Goal: Task Accomplishment & Management: Use online tool/utility

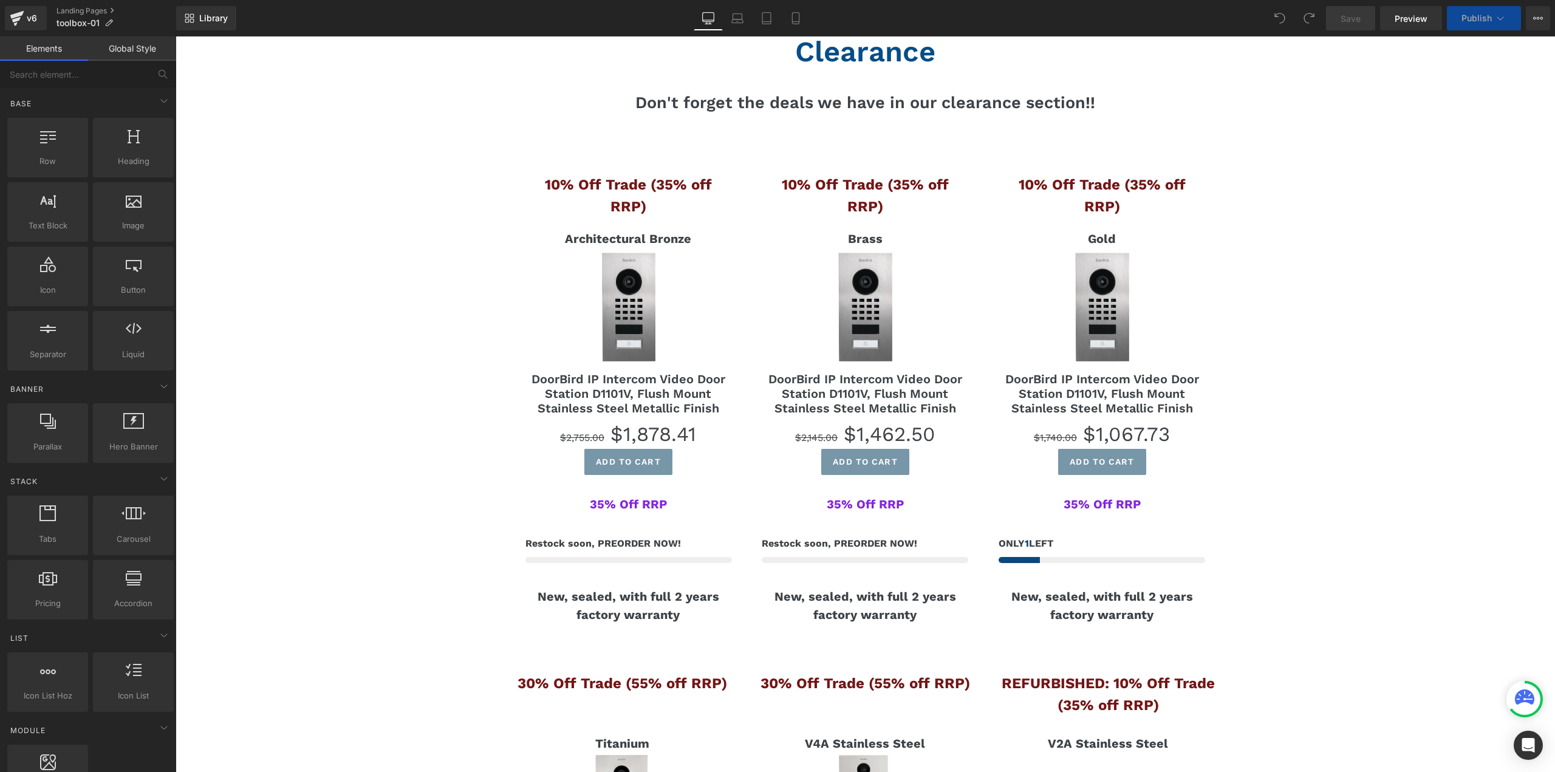
scroll to position [1883, 0]
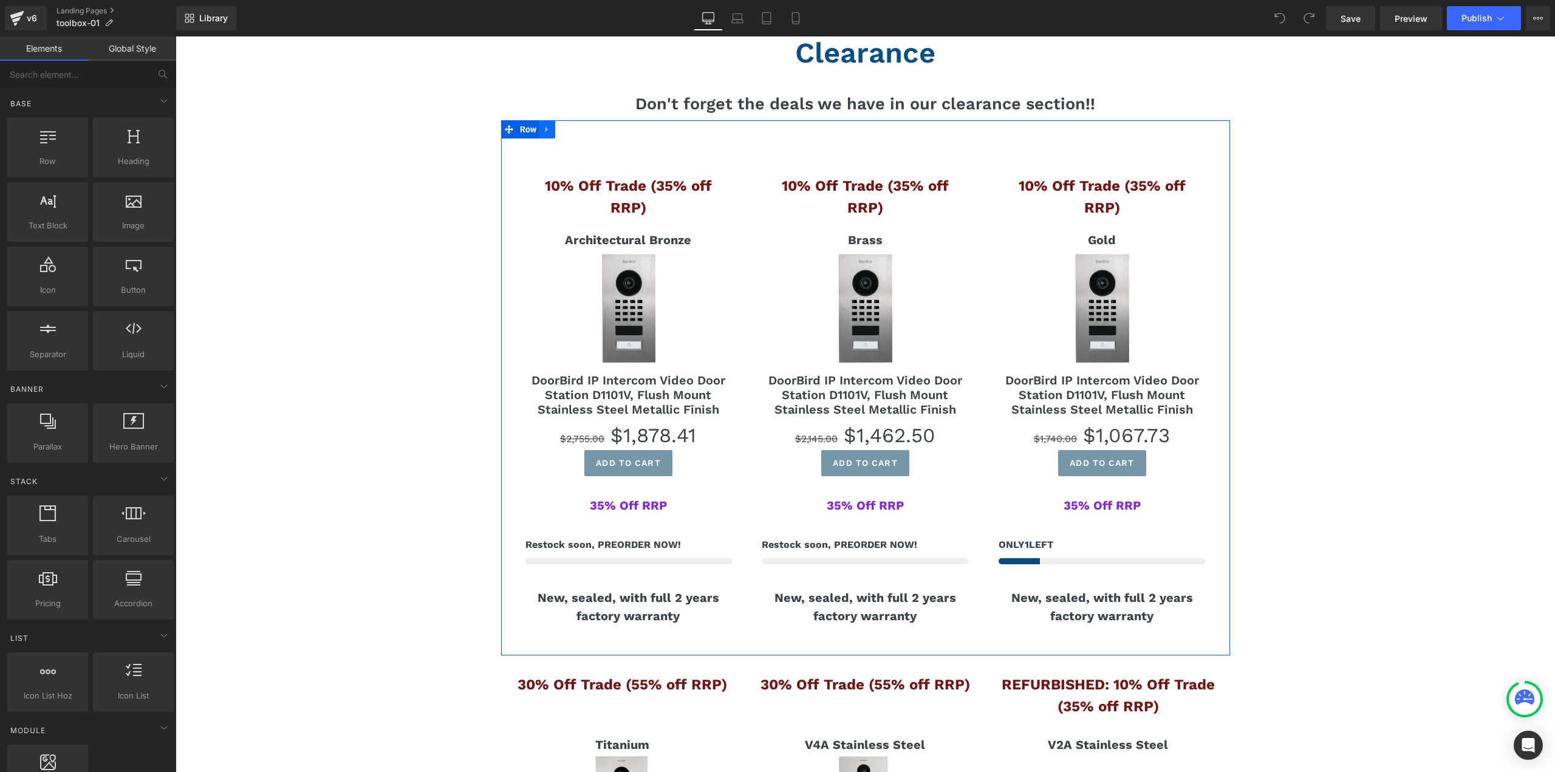
click at [543, 128] on icon at bounding box center [547, 129] width 9 height 9
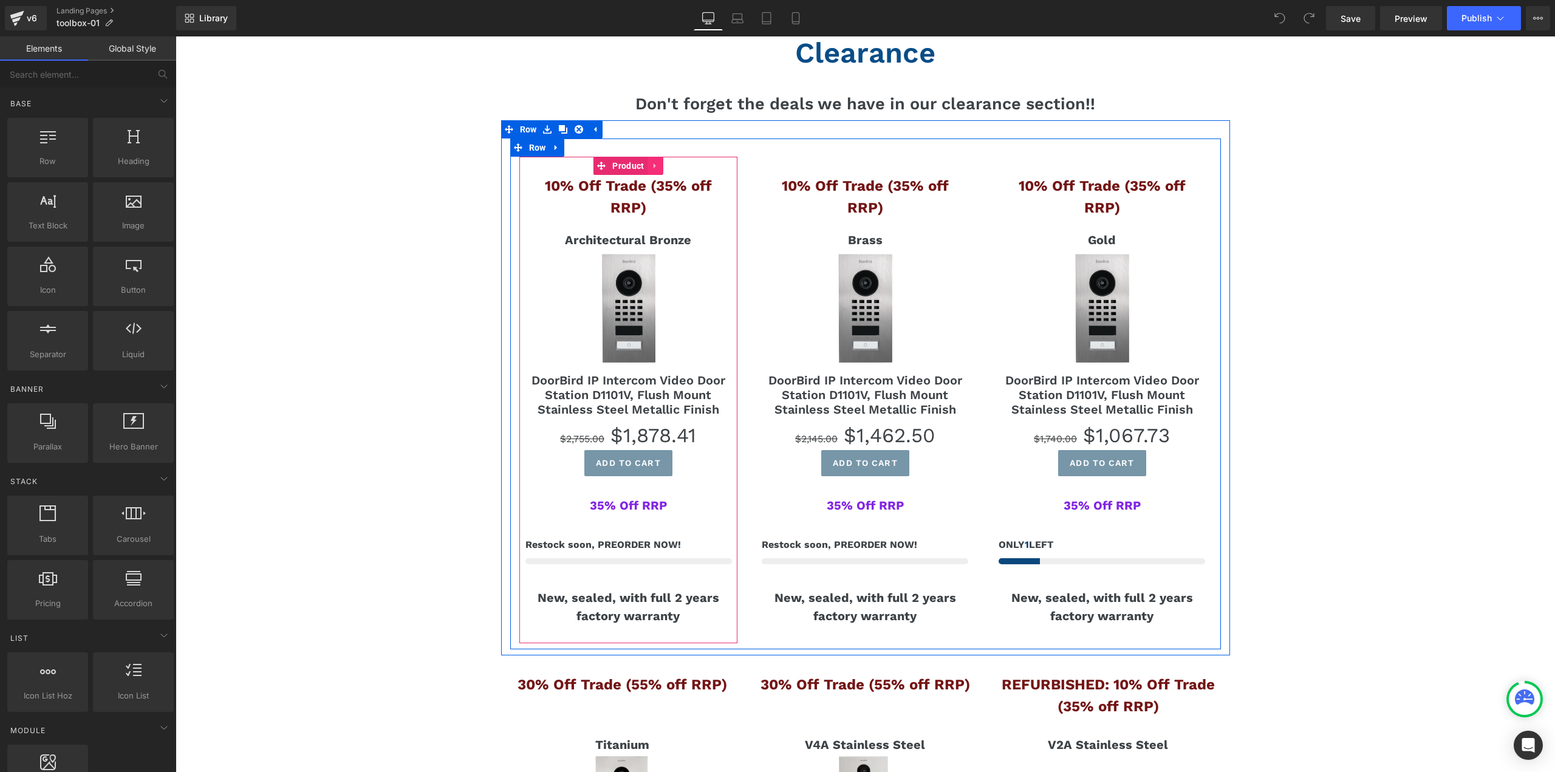
click at [652, 165] on icon at bounding box center [655, 165] width 9 height 9
click at [660, 168] on icon at bounding box center [663, 165] width 9 height 9
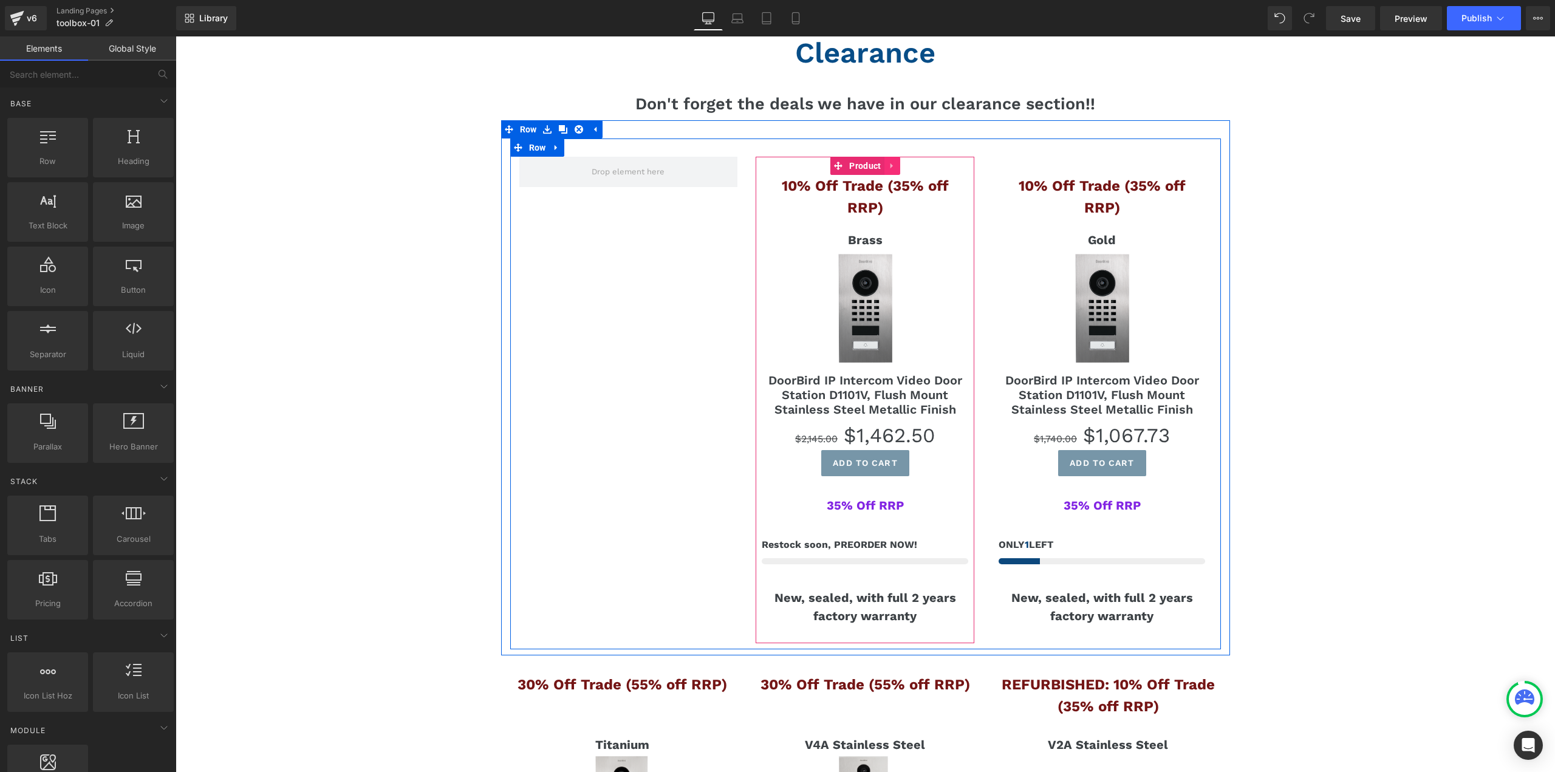
click at [890, 168] on icon at bounding box center [892, 165] width 9 height 9
click at [896, 168] on icon at bounding box center [900, 166] width 9 height 9
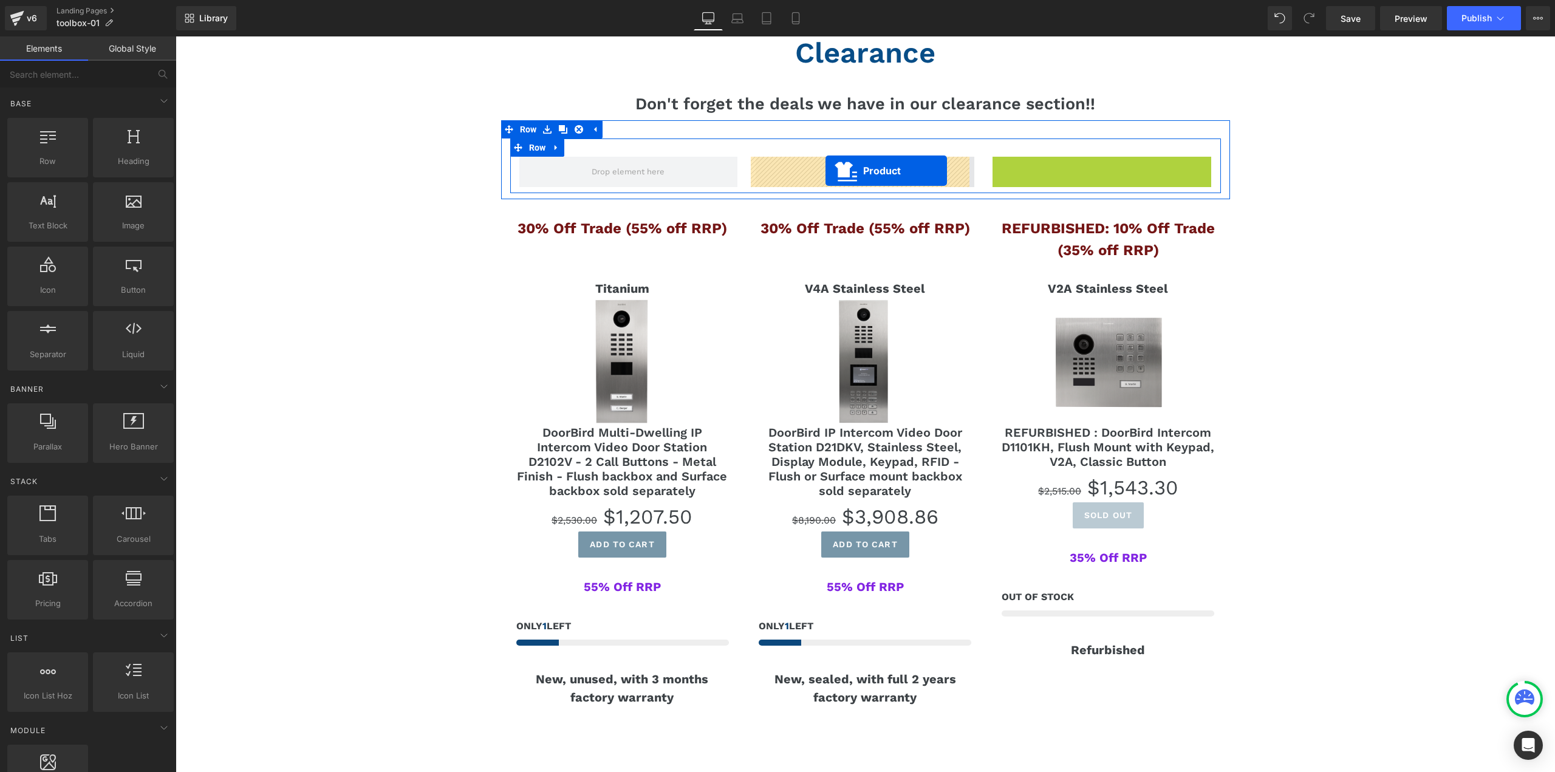
drag, startPoint x: 1068, startPoint y: 165, endPoint x: 825, endPoint y: 171, distance: 243.0
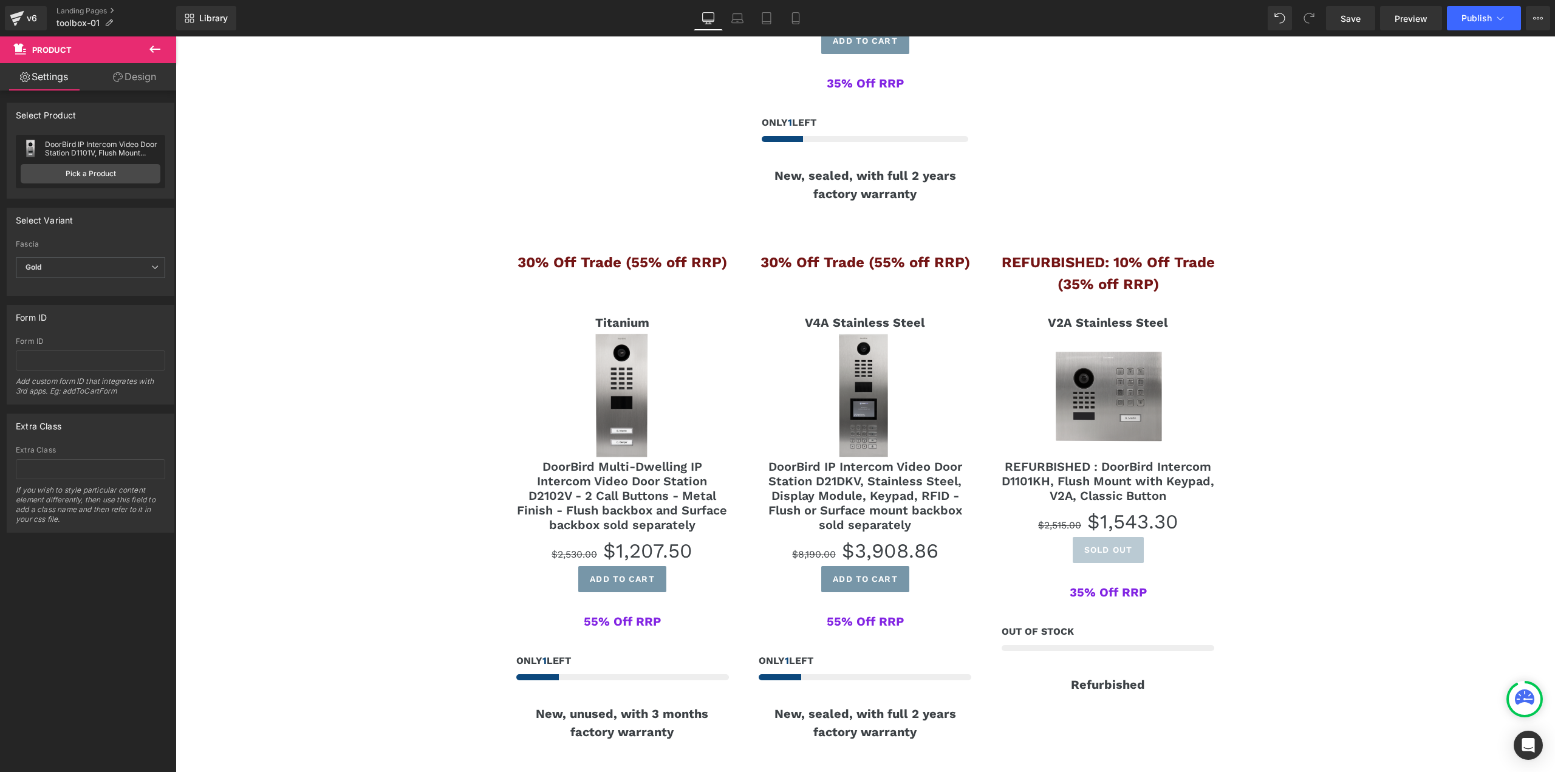
scroll to position [2308, 0]
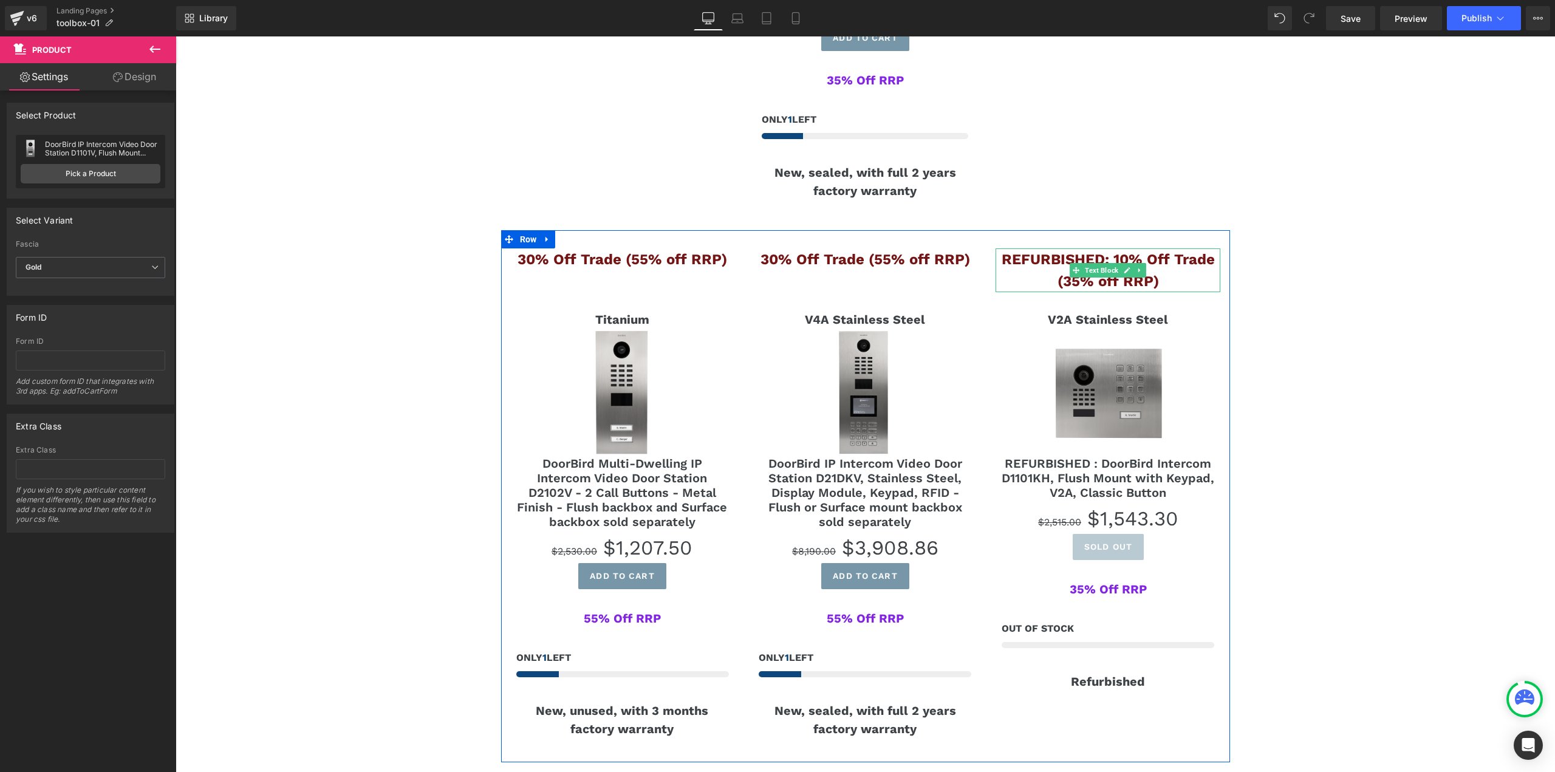
click at [1031, 251] on span "REFURBISHED: 10% Off Trade (35% off RRP)" at bounding box center [1108, 270] width 213 height 39
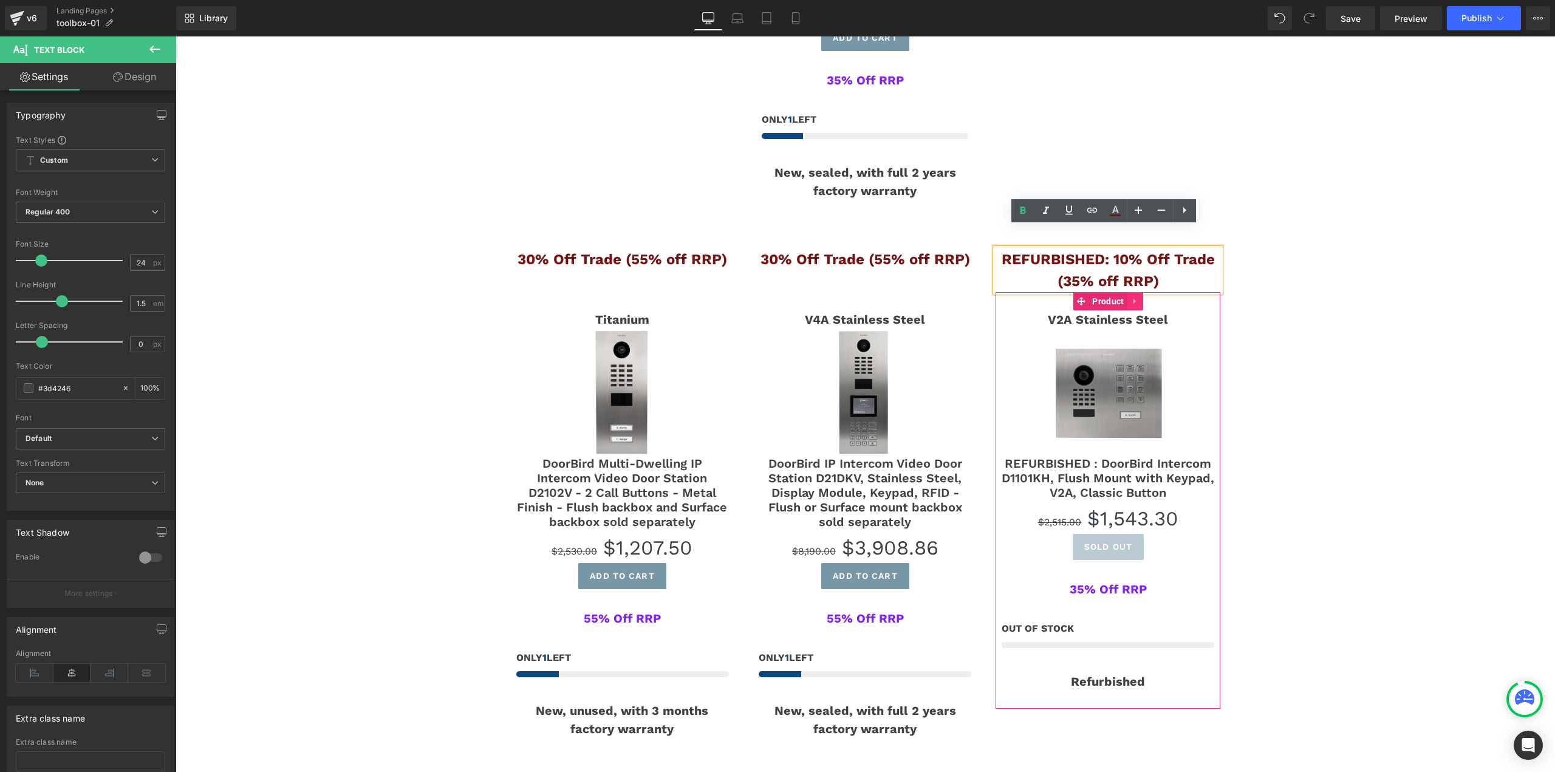
click at [1133, 297] on icon at bounding box center [1135, 301] width 9 height 9
click at [1139, 297] on icon at bounding box center [1143, 301] width 9 height 9
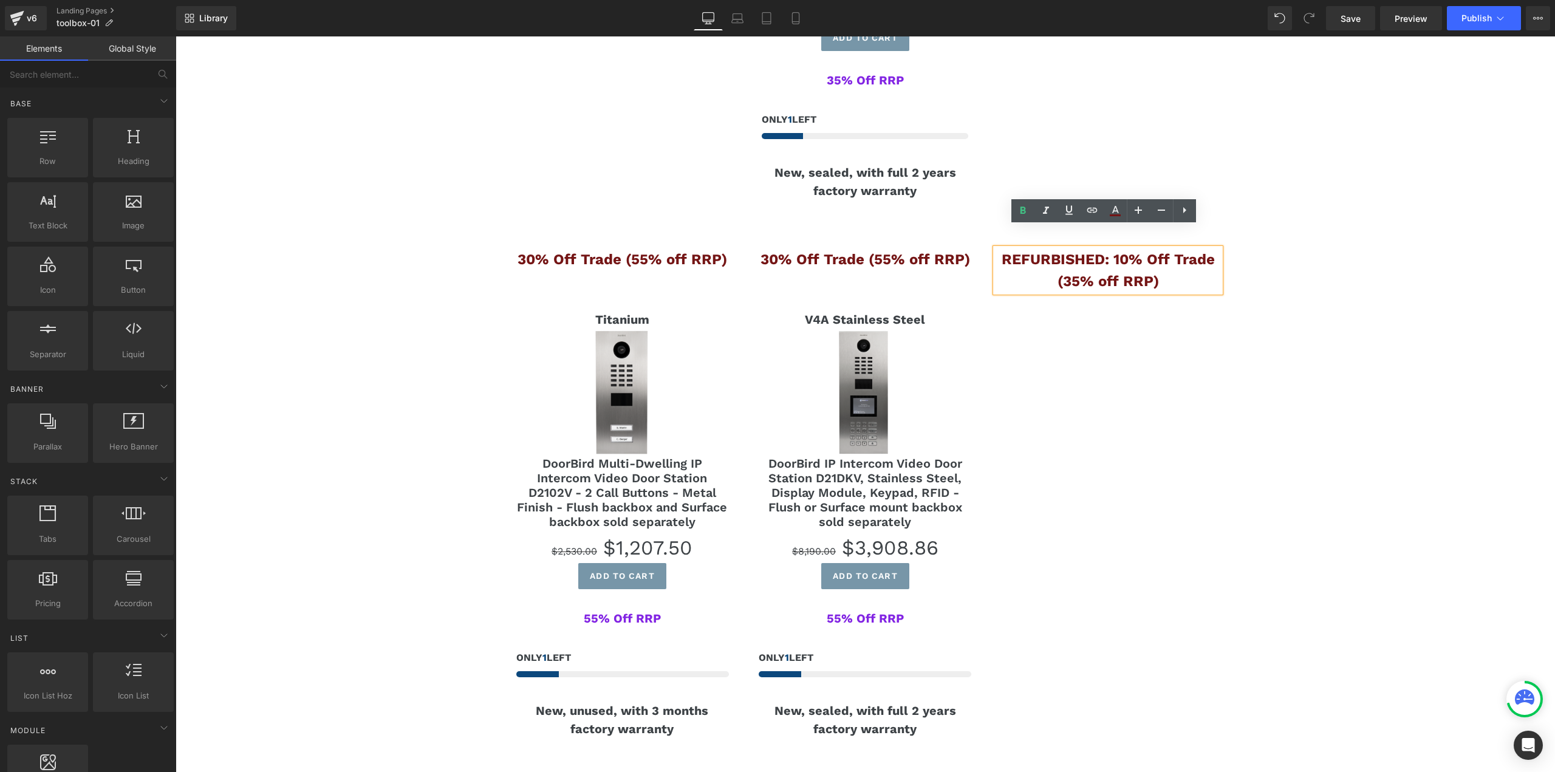
click at [1124, 251] on span "REFURBISHED: 10% Off Trade (35% off RRP)" at bounding box center [1108, 270] width 213 height 39
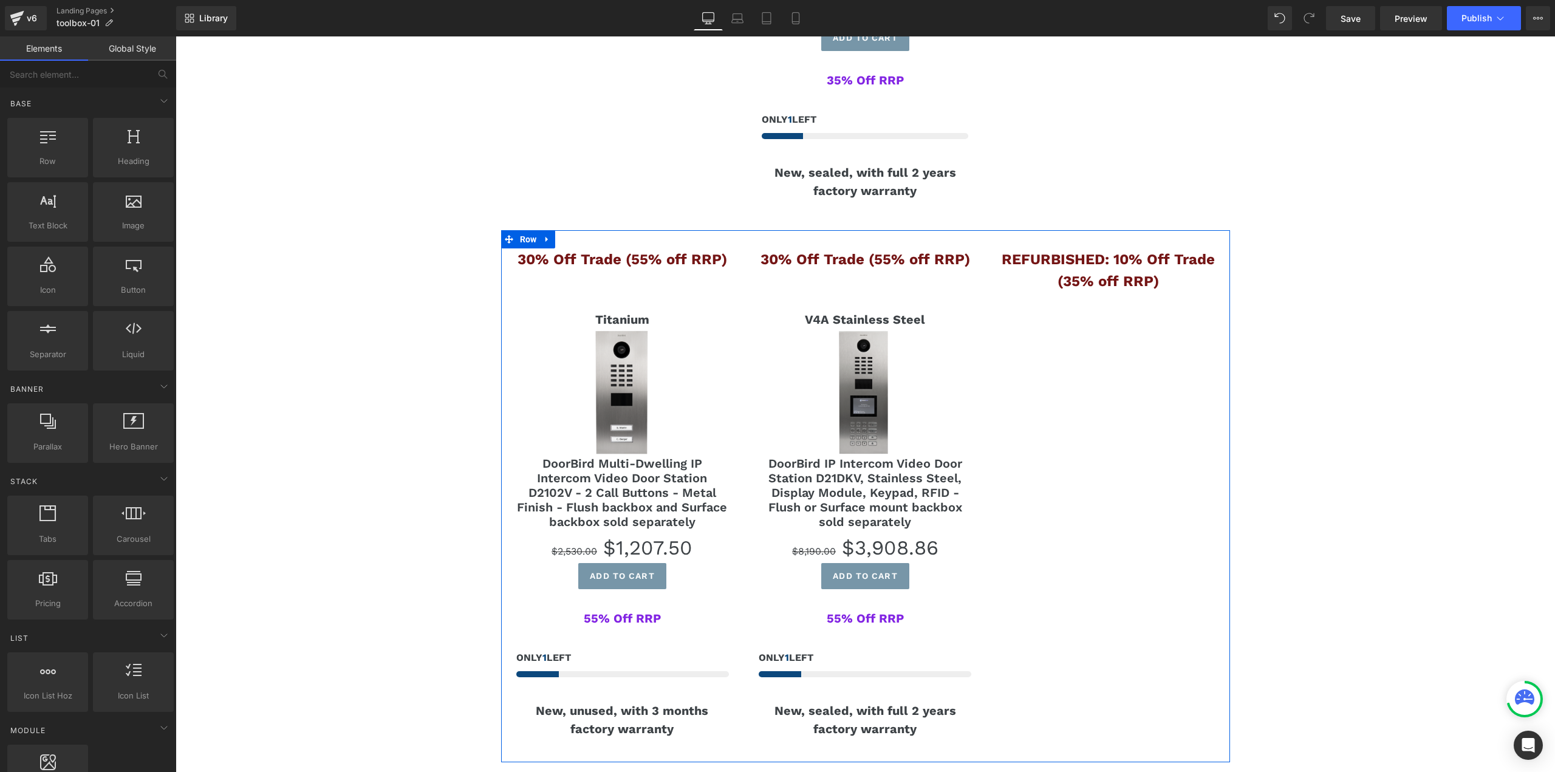
click at [1105, 296] on div "30% Off Trade (55% off RRP) Text Block Titanium Text Block Sale Off (P) Image D…" at bounding box center [865, 495] width 729 height 531
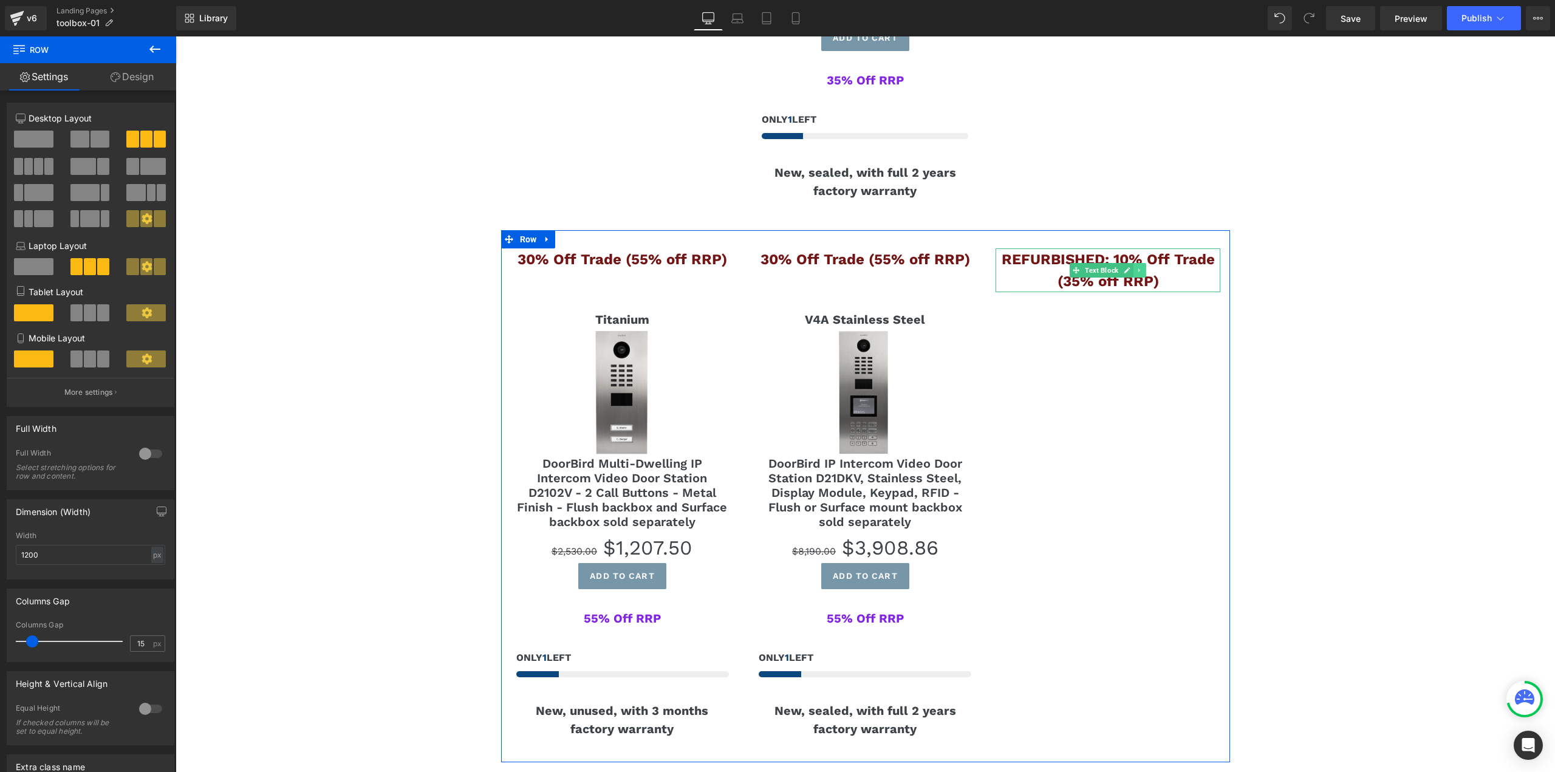
click at [1136, 267] on icon at bounding box center [1139, 270] width 7 height 7
click at [1143, 267] on icon at bounding box center [1146, 270] width 7 height 7
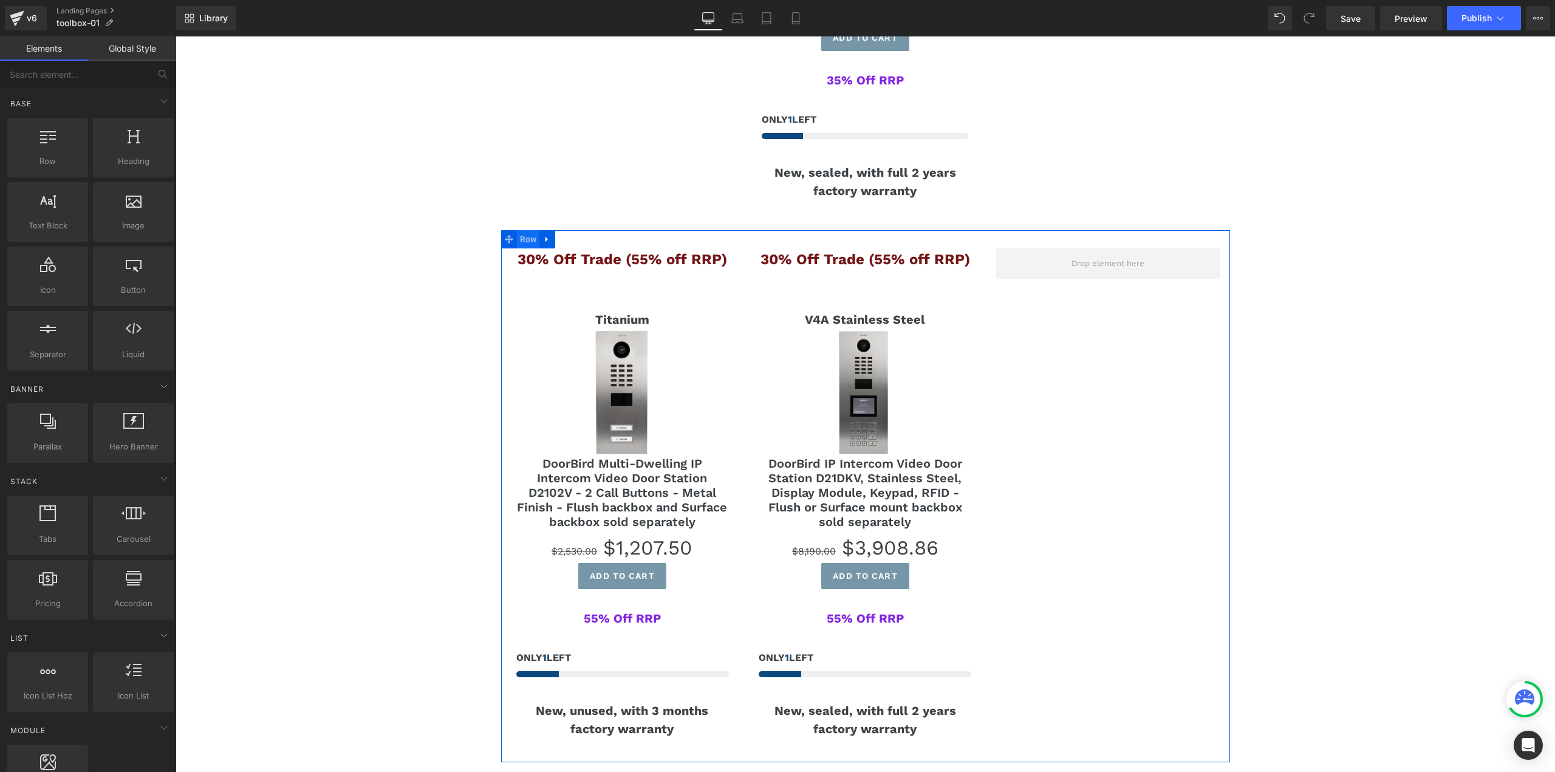
click at [527, 230] on span "Row" at bounding box center [528, 239] width 23 height 18
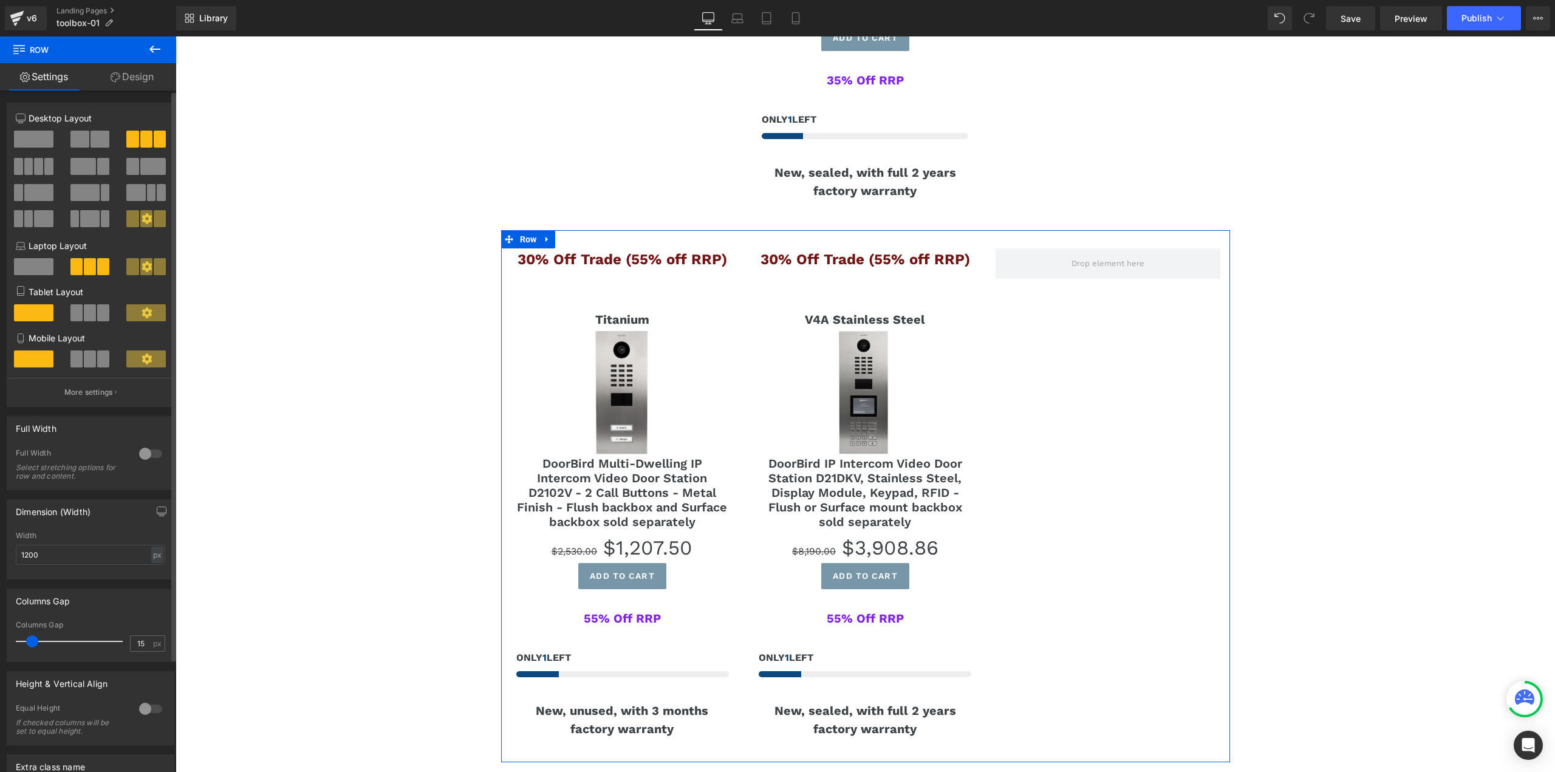
click at [86, 140] on span at bounding box center [79, 139] width 19 height 17
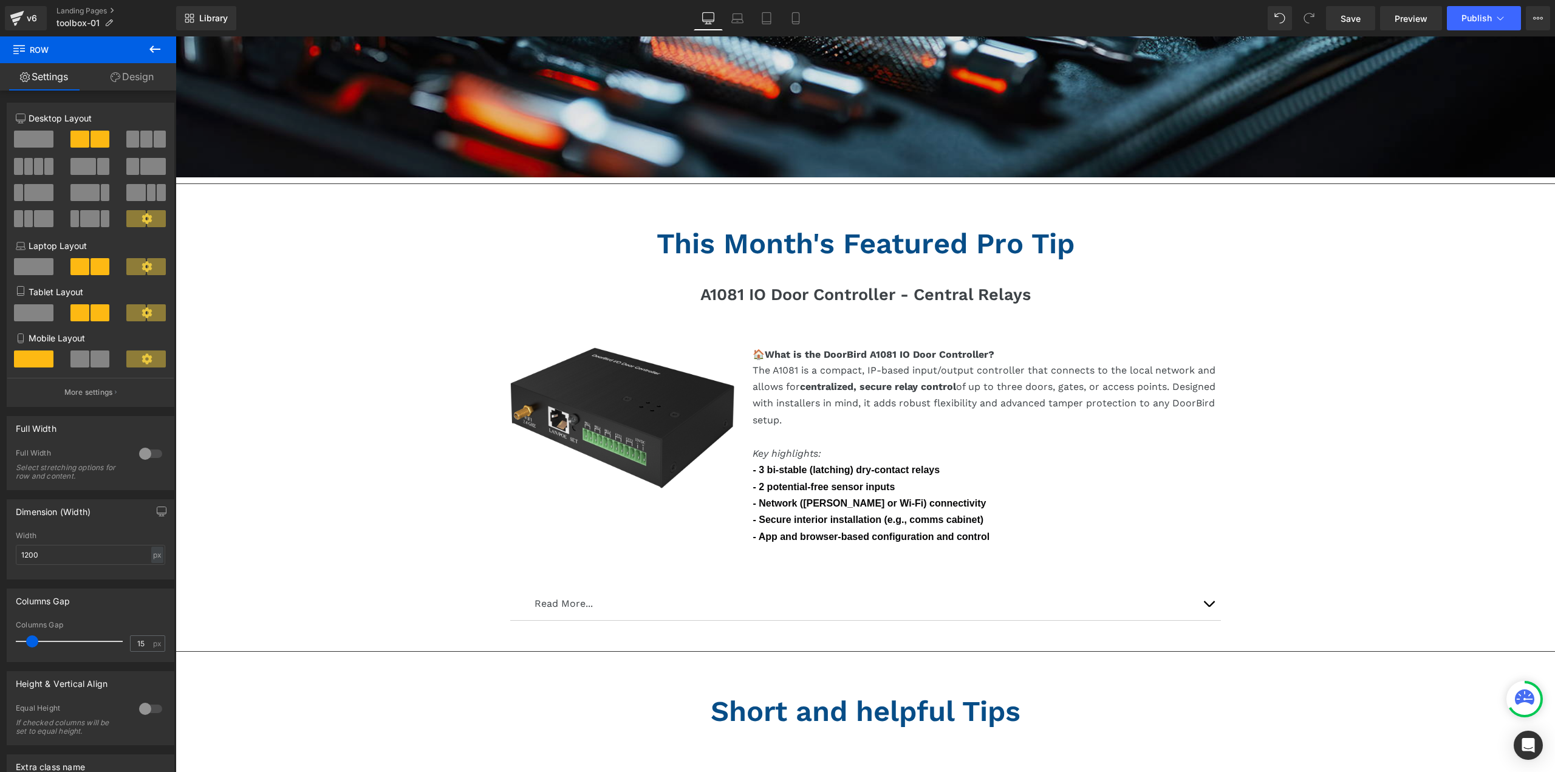
scroll to position [234, 0]
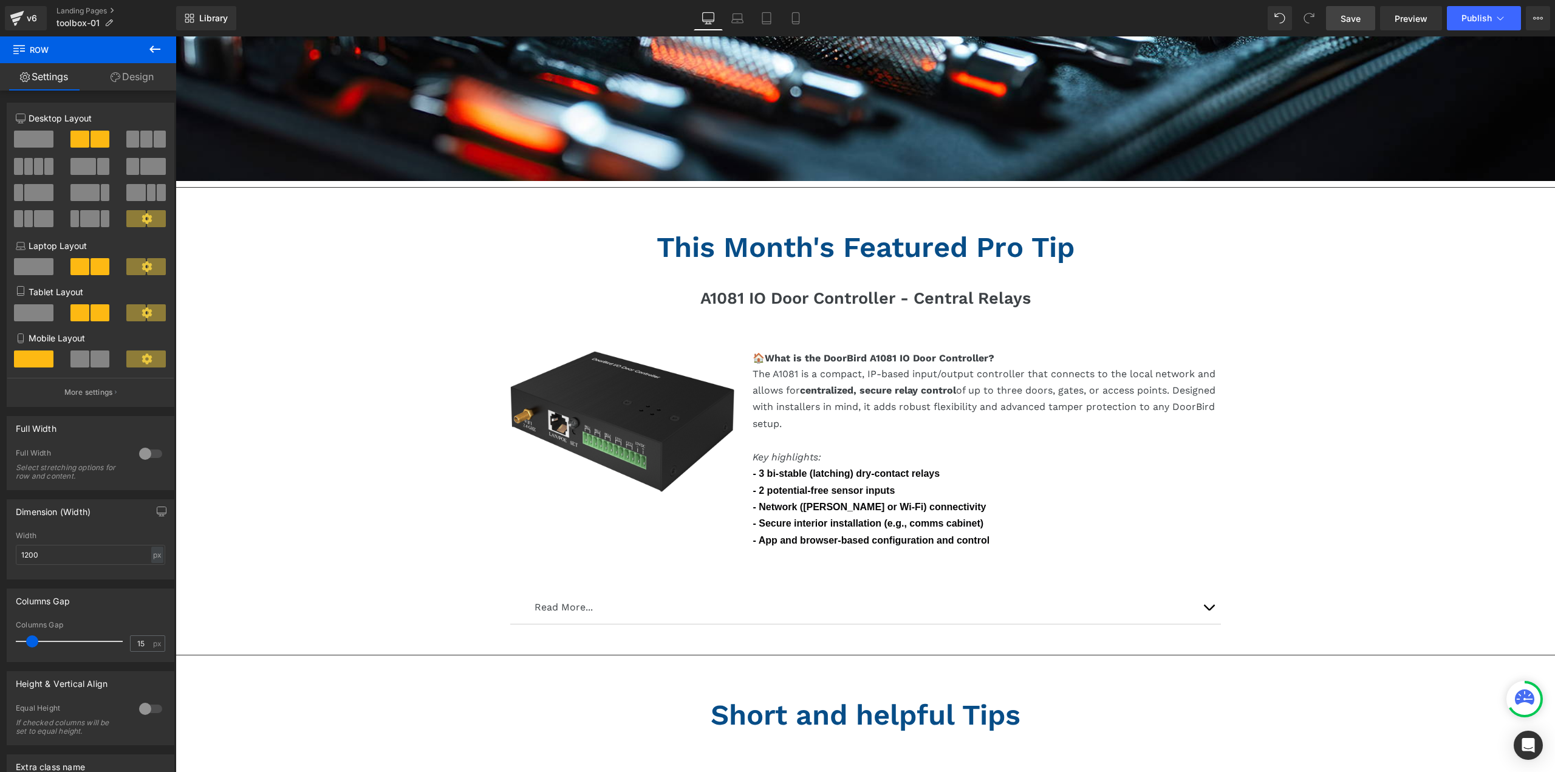
click at [1356, 25] on link "Save" at bounding box center [1350, 18] width 49 height 24
click at [1477, 18] on span "Publish" at bounding box center [1476, 18] width 30 height 10
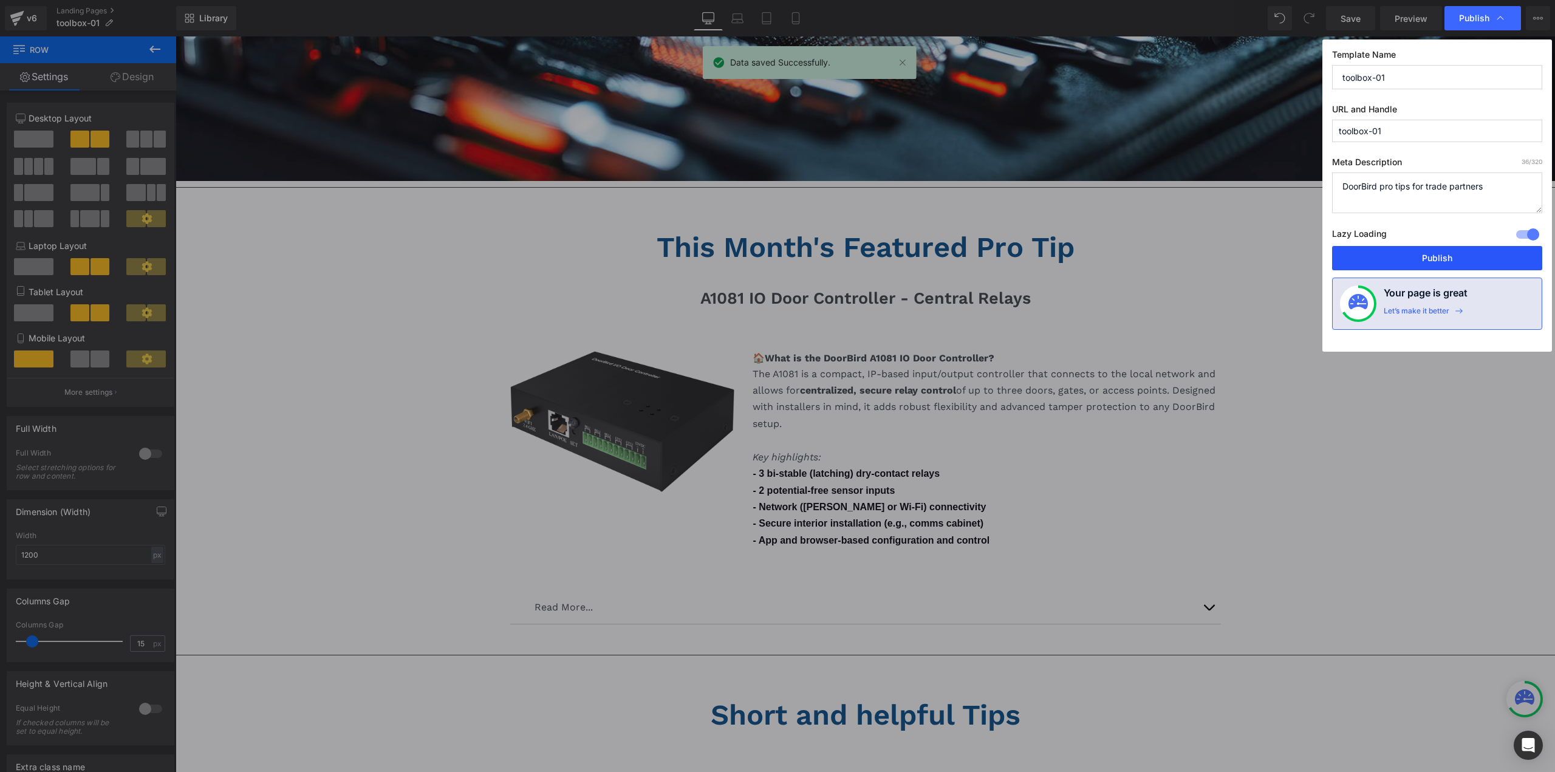
click at [1435, 254] on button "Publish" at bounding box center [1437, 258] width 210 height 24
